Goal: Transaction & Acquisition: Download file/media

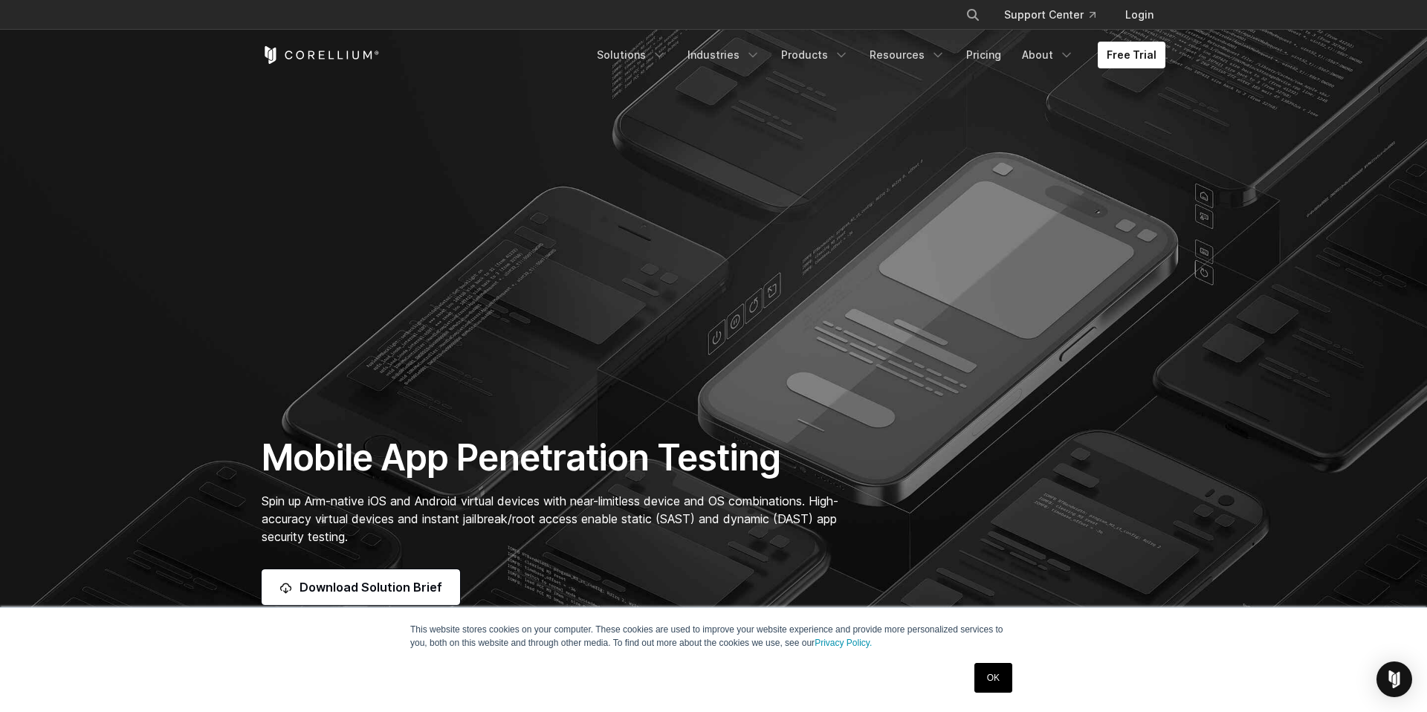
click at [992, 674] on link "OK" at bounding box center [993, 678] width 38 height 30
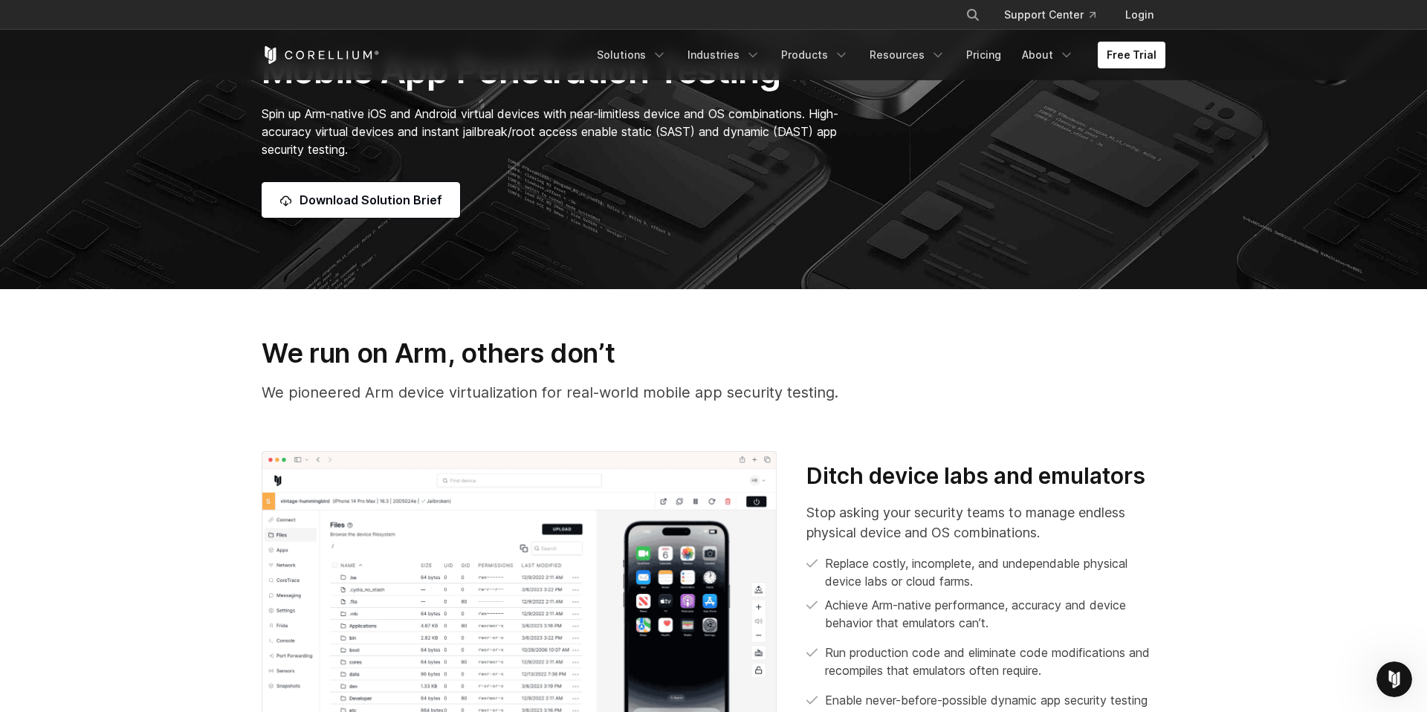
scroll to position [383, 0]
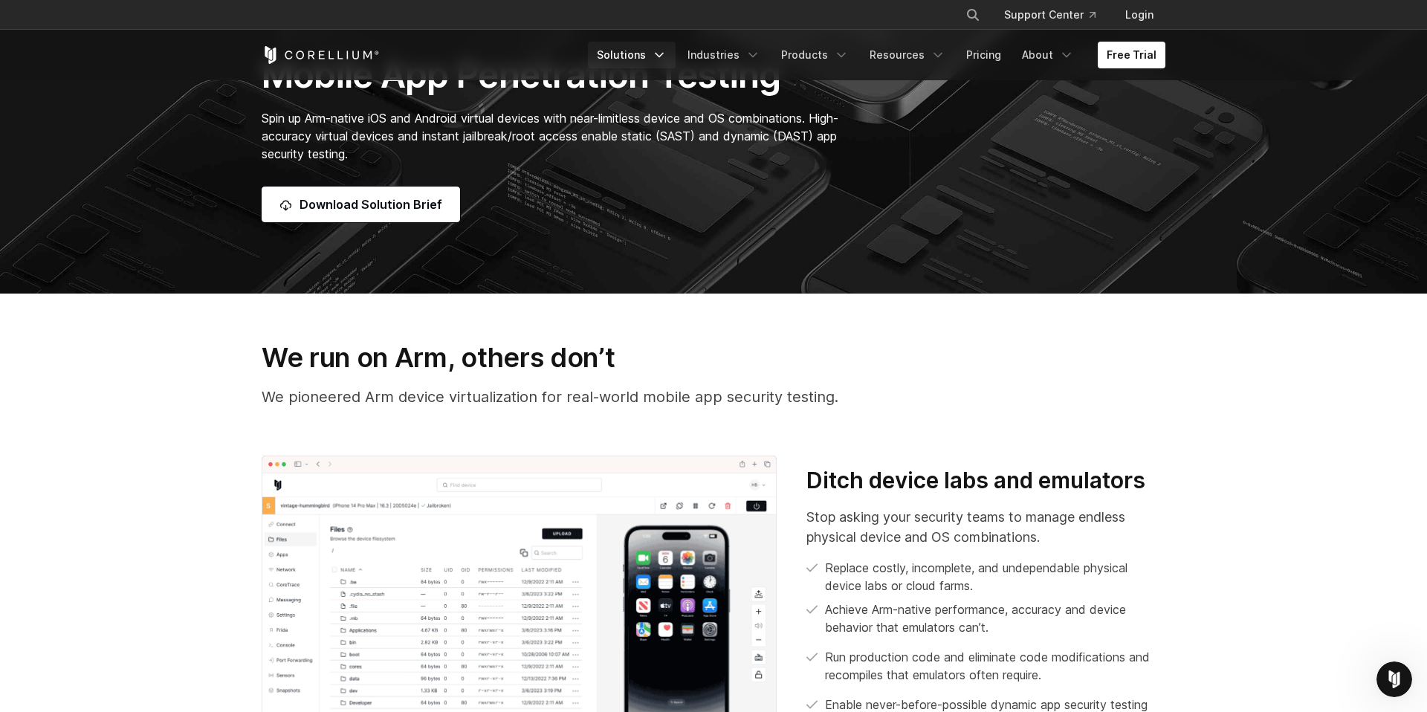
click at [646, 51] on link "Solutions" at bounding box center [632, 55] width 88 height 27
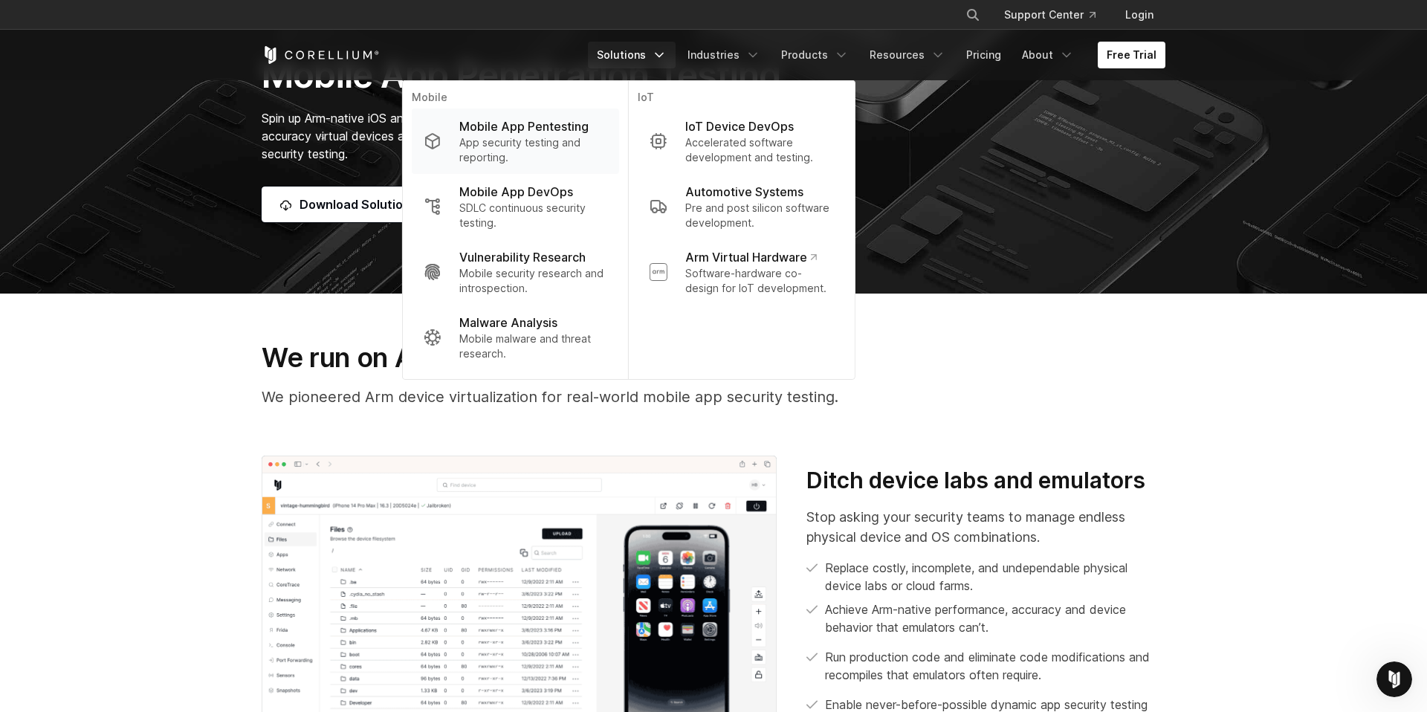
click at [549, 122] on p "Mobile App Pentesting" at bounding box center [523, 126] width 129 height 18
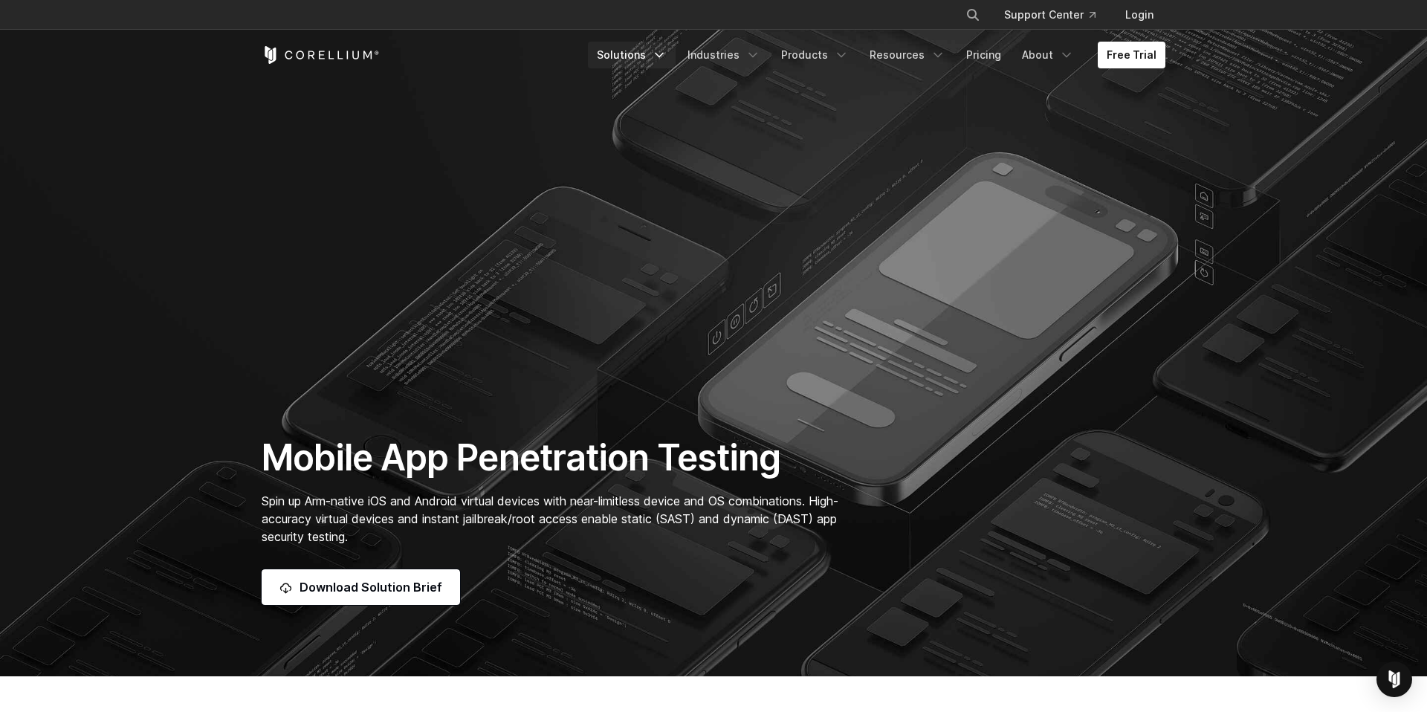
click at [635, 54] on link "Solutions" at bounding box center [632, 55] width 88 height 27
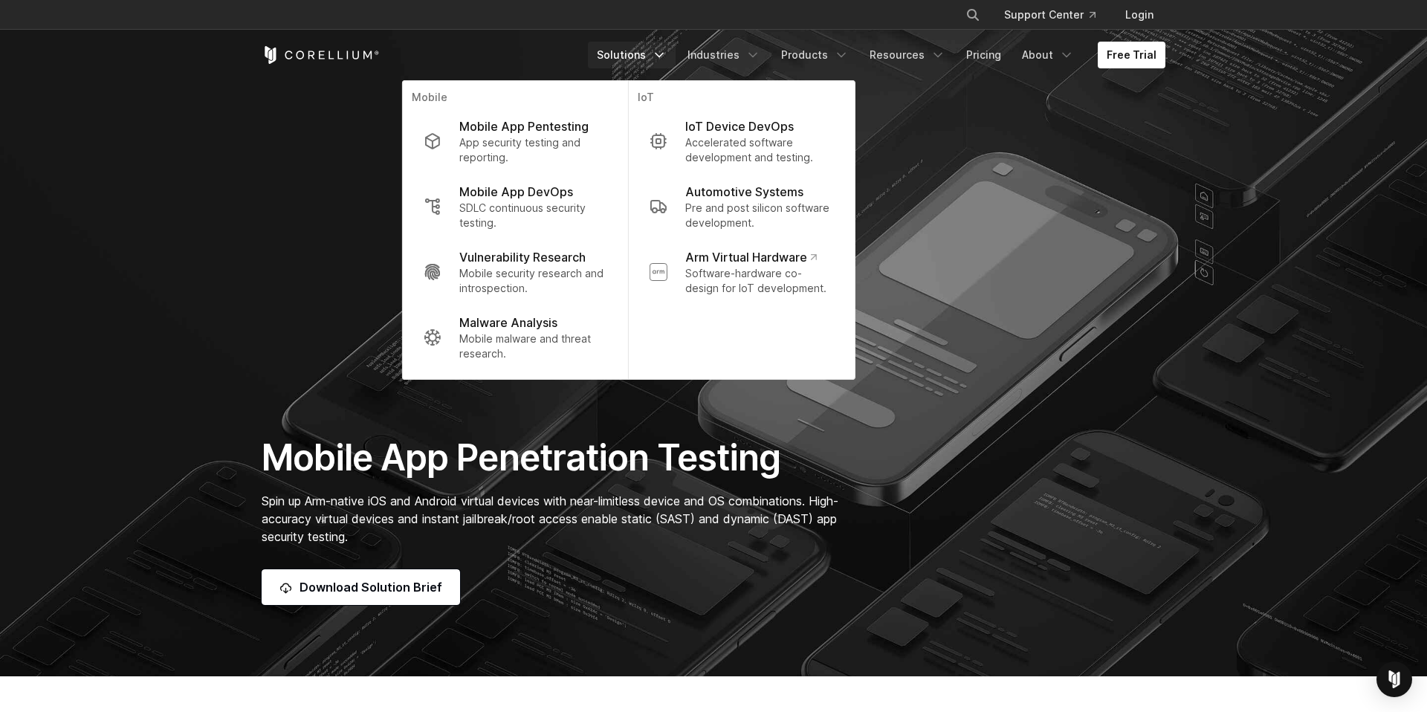
click at [924, 88] on section "Mobile App Penetration Testing Spin up Arm-native iOS and Android virtual devic…" at bounding box center [713, 338] width 1427 height 676
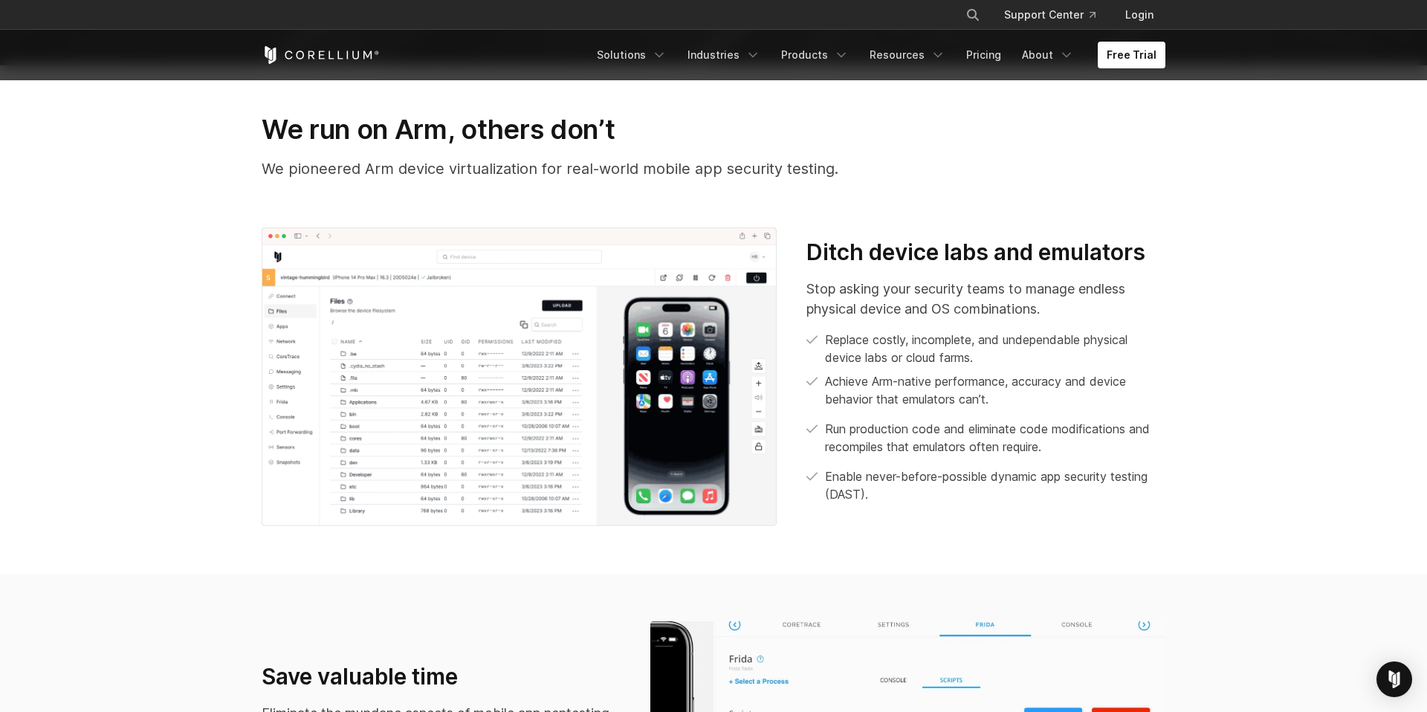
scroll to position [487, 0]
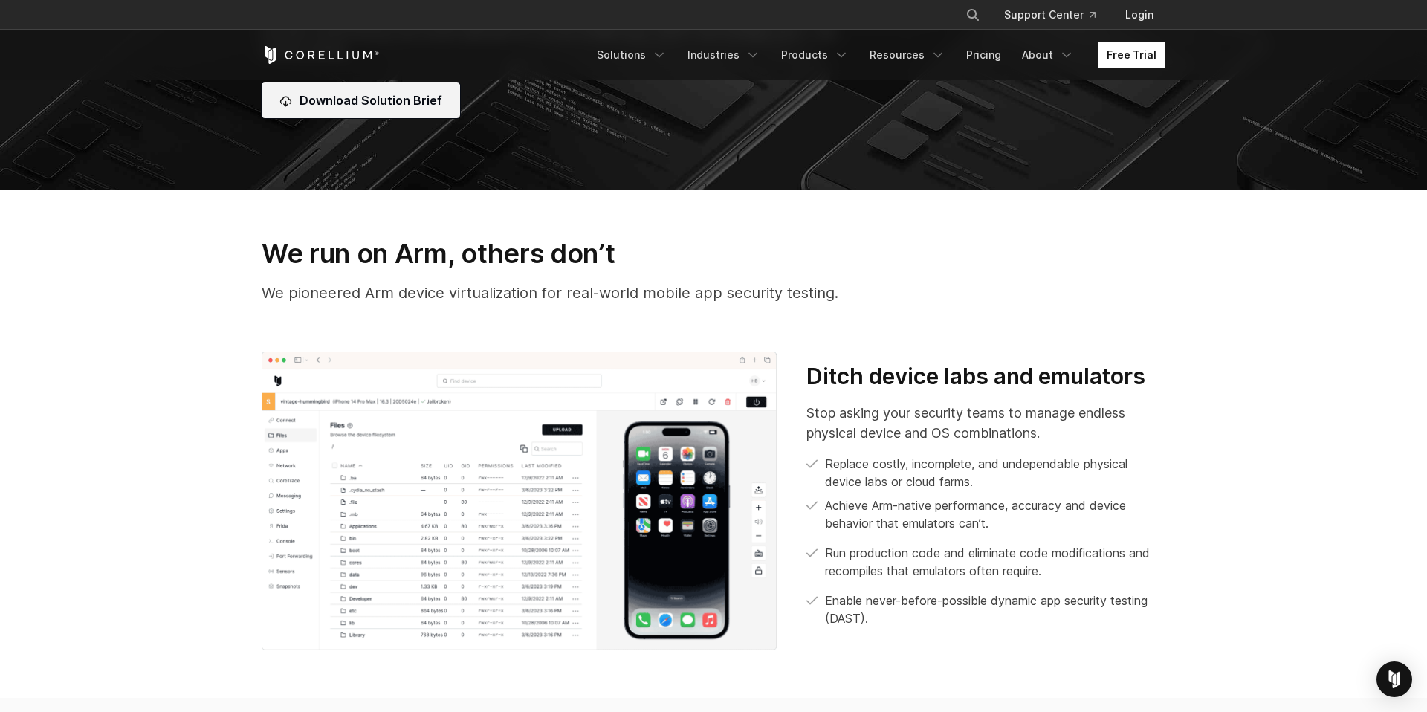
click at [366, 117] on link "Download Solution Brief" at bounding box center [361, 100] width 198 height 36
